Goal: Task Accomplishment & Management: Use online tool/utility

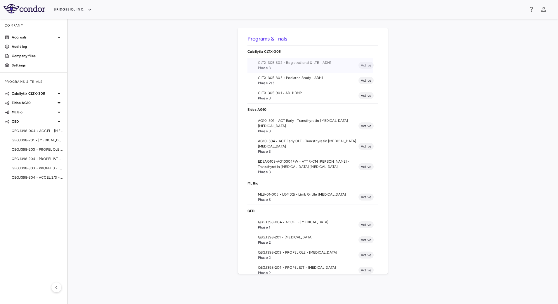
click at [281, 66] on span "Phase 3" at bounding box center [308, 67] width 100 height 5
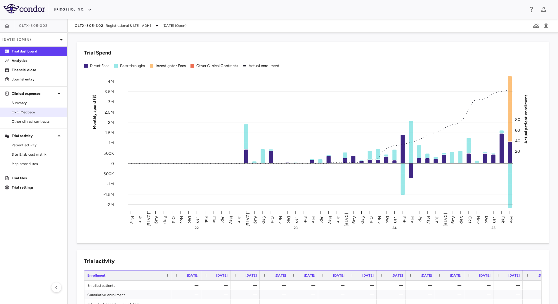
drag, startPoint x: 29, startPoint y: 114, endPoint x: 44, endPoint y: 114, distance: 14.6
click at [29, 114] on span "CRO Medpace" at bounding box center [37, 112] width 51 height 5
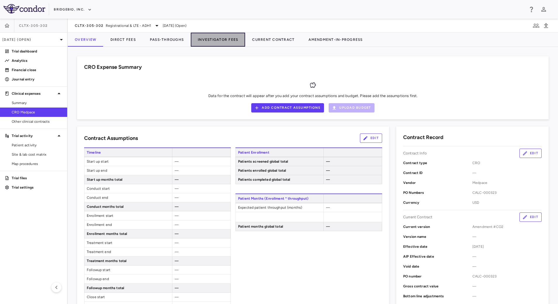
click at [224, 38] on button "Investigator Fees" at bounding box center [218, 40] width 54 height 14
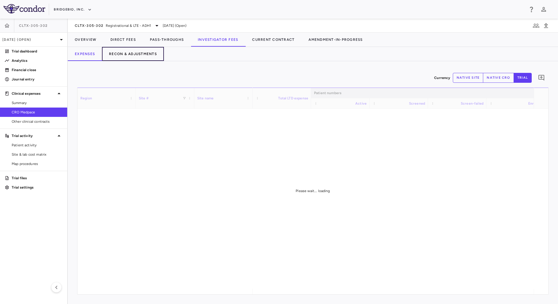
click at [151, 58] on button "Recon & Adjustments" at bounding box center [133, 54] width 62 height 14
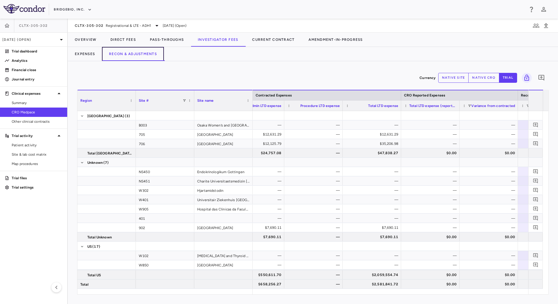
scroll to position [0, 309]
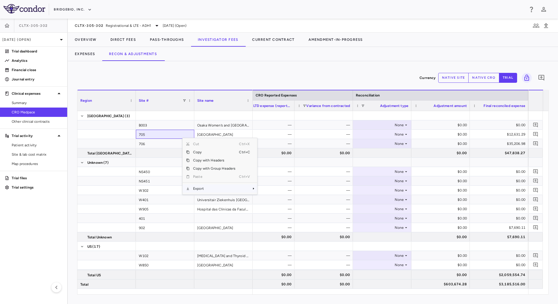
drag, startPoint x: 203, startPoint y: 189, endPoint x: 207, endPoint y: 189, distance: 3.3
click at [204, 189] on span "Export" at bounding box center [213, 189] width 49 height 8
click at [269, 189] on span "CSV Export" at bounding box center [276, 191] width 27 height 8
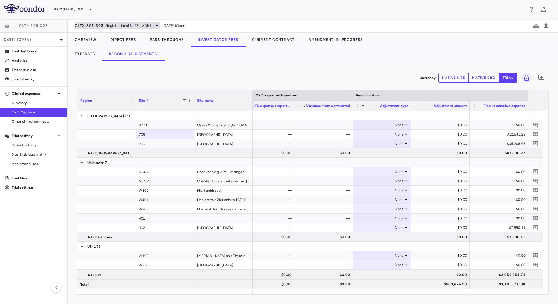
click at [121, 28] on span "Registrational & LTE - ADH1" at bounding box center [128, 25] width 45 height 5
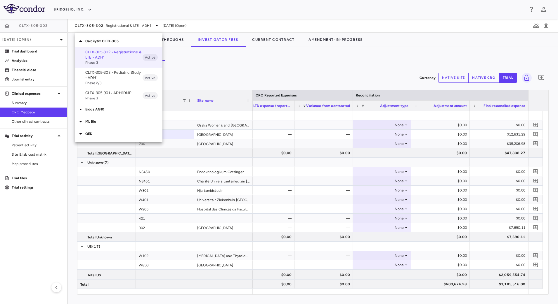
click at [121, 74] on p "CLTX-305-303 • Pediatric Study - ADH1" at bounding box center [113, 75] width 57 height 11
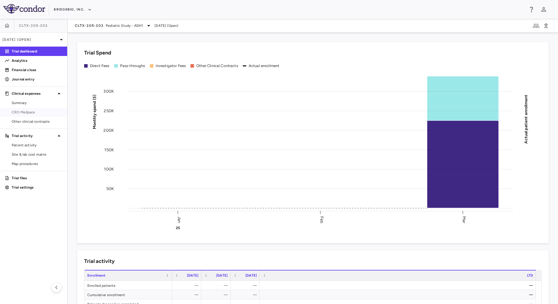
drag, startPoint x: 35, startPoint y: 112, endPoint x: 48, endPoint y: 86, distance: 29.8
click at [34, 113] on span "CRO Medpace" at bounding box center [37, 112] width 51 height 5
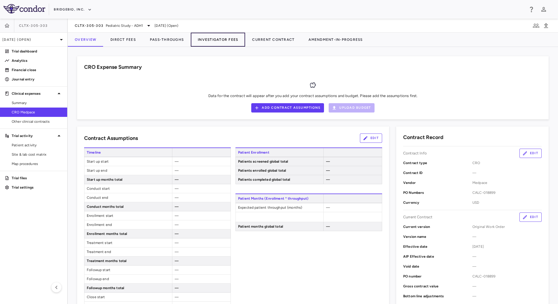
click at [210, 41] on button "Investigator Fees" at bounding box center [218, 40] width 54 height 14
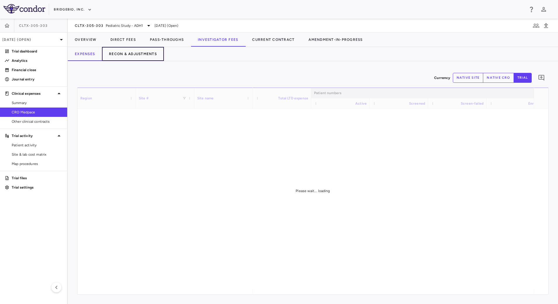
click at [145, 55] on button "Recon & Adjustments" at bounding box center [133, 54] width 62 height 14
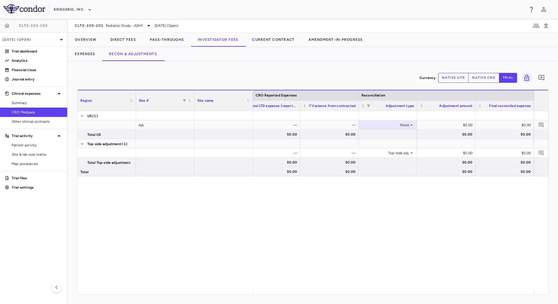
click at [211, 58] on div "Expenses Recon & Adjustments" at bounding box center [313, 54] width 490 height 14
drag, startPoint x: 139, startPoint y: 179, endPoint x: 177, endPoint y: 180, distance: 38.3
click at [140, 179] on span "Export" at bounding box center [143, 179] width 49 height 8
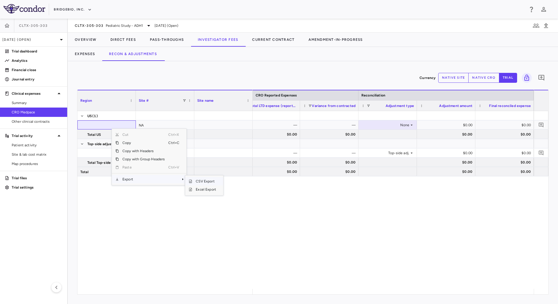
click at [213, 180] on span "CSV Export" at bounding box center [205, 181] width 27 height 8
click at [125, 21] on div "CLTX-305-303 Pediatric Study - ADH[DATE] (Open)" at bounding box center [313, 26] width 490 height 14
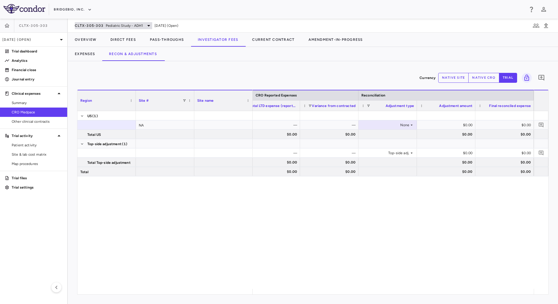
drag, startPoint x: 125, startPoint y: 21, endPoint x: 104, endPoint y: 25, distance: 21.7
click at [104, 25] on div "CLTX-305-303 Pediatric Study - ADH1" at bounding box center [113, 25] width 77 height 7
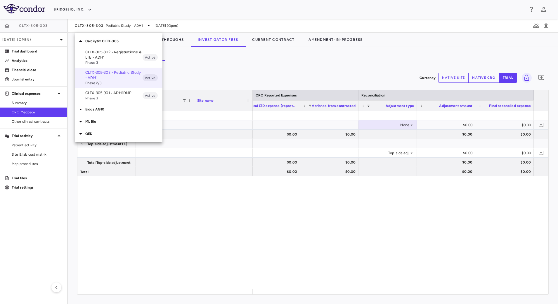
click at [96, 94] on p "CLTX-305-901 • ADH1DMP" at bounding box center [113, 92] width 57 height 5
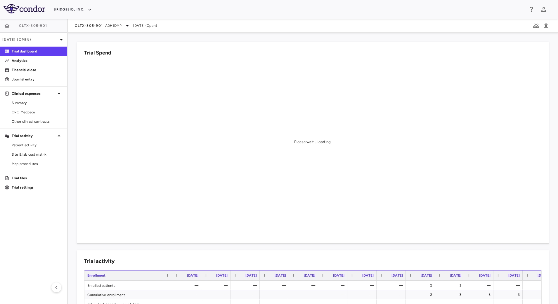
drag, startPoint x: 38, startPoint y: 113, endPoint x: 157, endPoint y: 69, distance: 126.8
click at [38, 113] on span "CRO Medpace" at bounding box center [37, 112] width 51 height 5
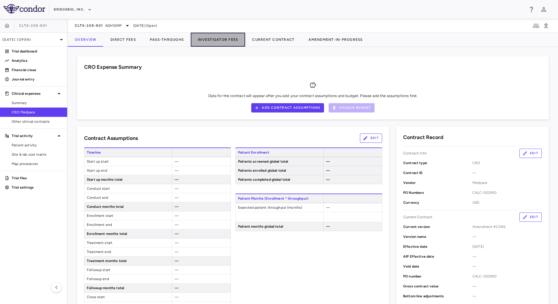
click at [206, 41] on button "Investigator Fees" at bounding box center [218, 40] width 54 height 14
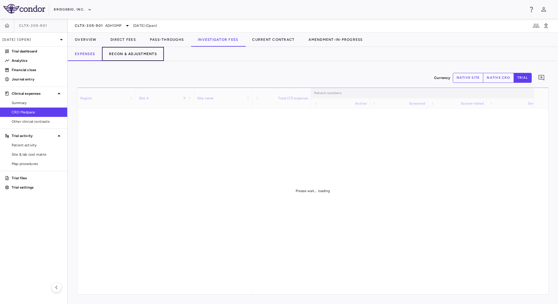
click at [152, 52] on button "Recon & Adjustments" at bounding box center [133, 54] width 62 height 14
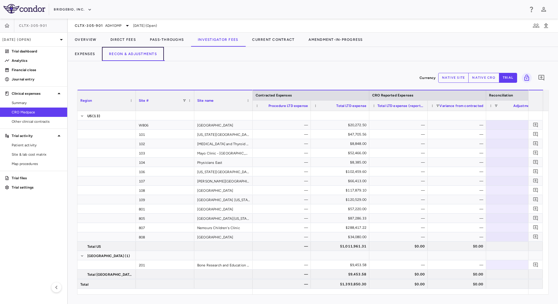
scroll to position [0, 293]
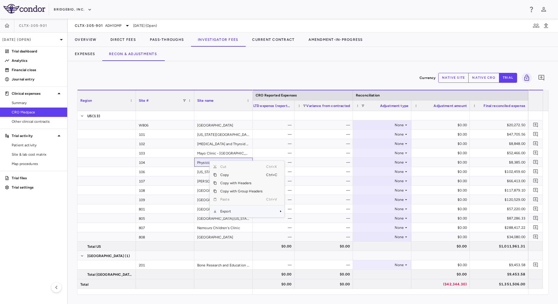
click at [233, 212] on span "Export" at bounding box center [241, 212] width 49 height 8
click at [306, 213] on span "CSV Export" at bounding box center [303, 214] width 27 height 8
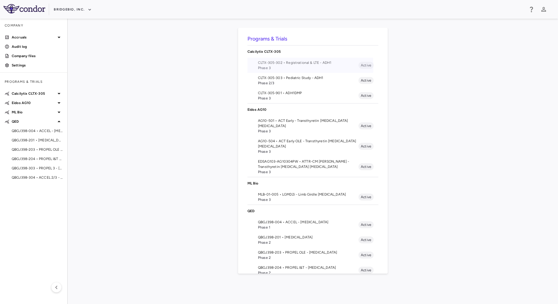
click at [266, 67] on span "Phase 3" at bounding box center [308, 67] width 100 height 5
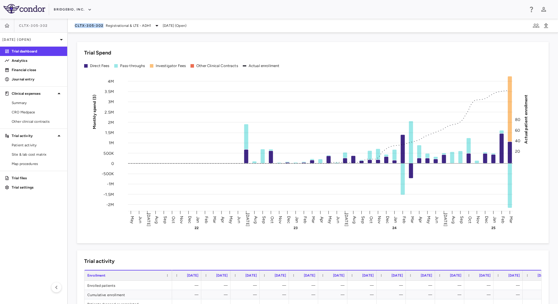
drag, startPoint x: 72, startPoint y: 27, endPoint x: 102, endPoint y: 30, distance: 30.0
click at [102, 30] on div "CLTX-305-302 Registrational & LTE - ADH1 Mar 2025 (Open)" at bounding box center [313, 26] width 490 height 14
copy span "CLTX-305-302"
click at [27, 112] on span "CRO Medpace" at bounding box center [37, 112] width 51 height 5
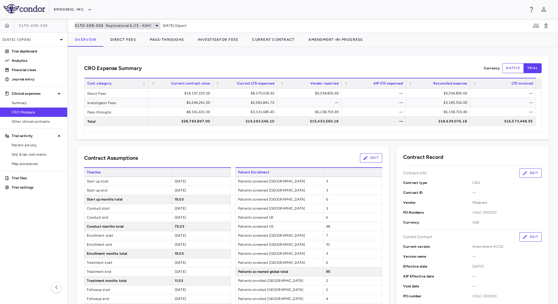
click at [116, 26] on span "Registrational & LTE - ADH1" at bounding box center [128, 25] width 45 height 5
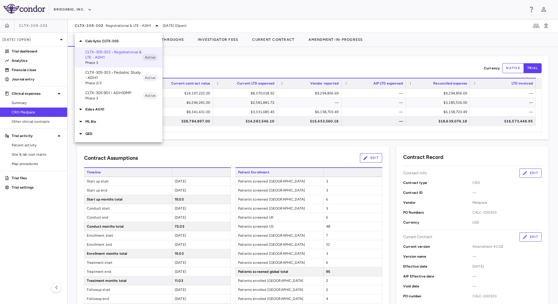
click at [101, 77] on p "CLTX-305-303 • Pediatric Study - ADH1" at bounding box center [113, 75] width 57 height 11
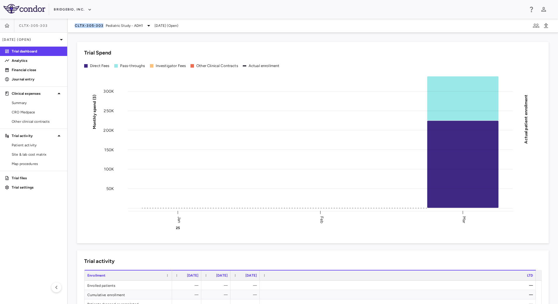
drag, startPoint x: 72, startPoint y: 27, endPoint x: 102, endPoint y: 30, distance: 29.6
click at [102, 30] on div "CLTX-305-303 Pediatric Study - ADH[DATE] (Open)" at bounding box center [313, 26] width 490 height 14
copy span "CLTX-305-303"
click at [116, 27] on span "Pediatric Study - ADH1" at bounding box center [124, 25] width 37 height 5
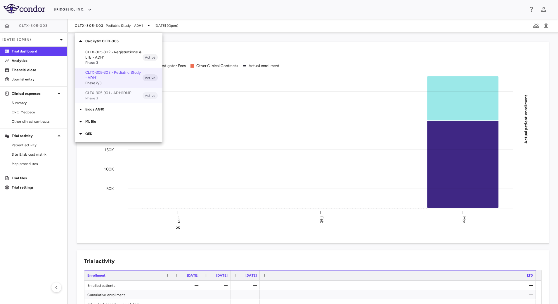
click at [95, 93] on p "CLTX-305-901 • ADH1DMP" at bounding box center [113, 92] width 57 height 5
